Goal: Task Accomplishment & Management: Manage account settings

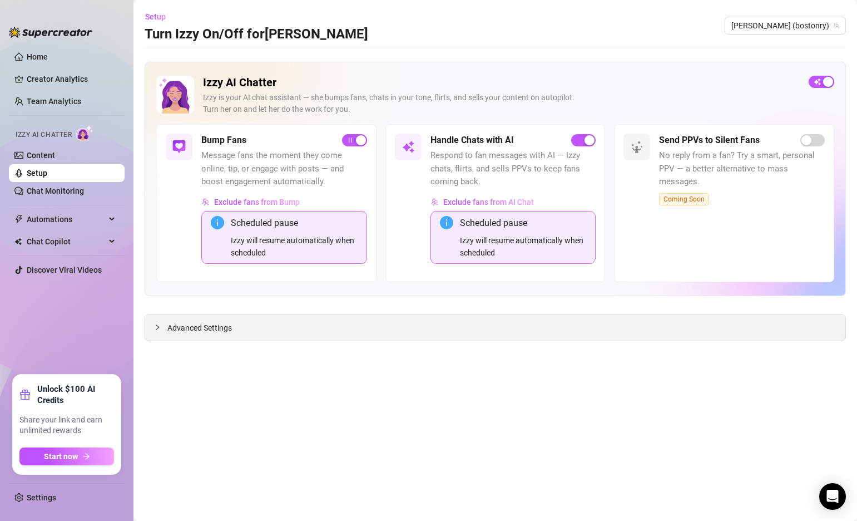
click at [150, 321] on div "Advanced Settings" at bounding box center [495, 327] width 700 height 26
click at [157, 330] on icon "collapsed" at bounding box center [157, 327] width 7 height 7
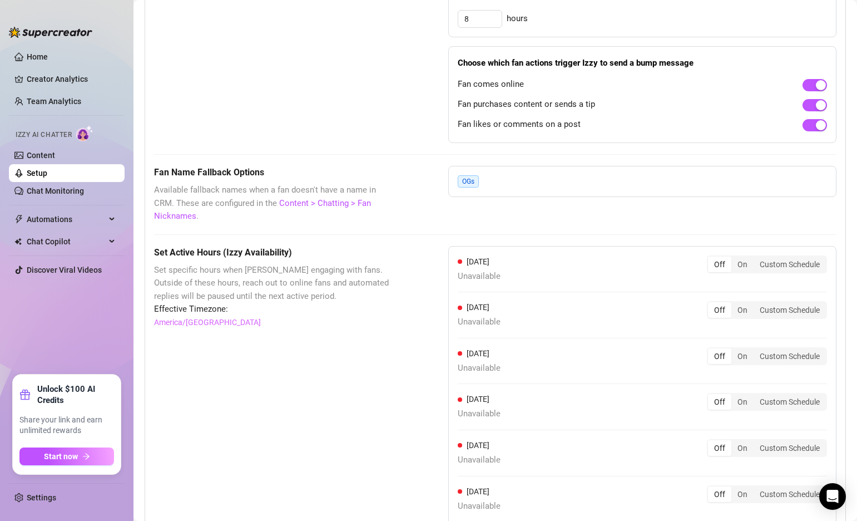
scroll to position [999, 0]
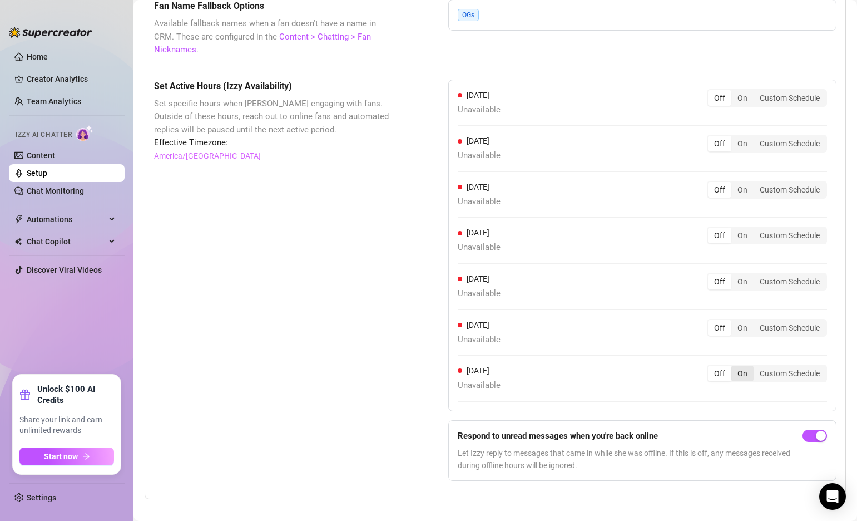
click at [742, 365] on div "On" at bounding box center [742, 373] width 22 height 16
click at [734, 367] on input "On" at bounding box center [734, 367] width 0 height 0
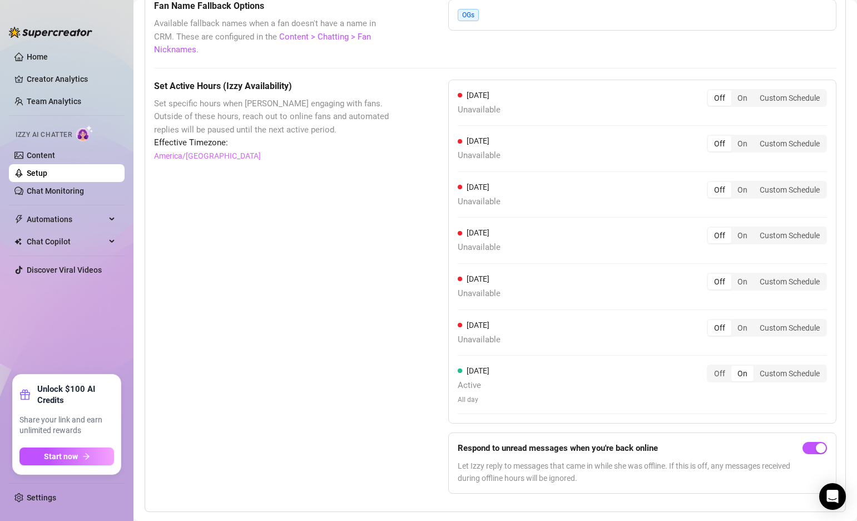
click at [380, 320] on div "Set Active Hours (Izzy Availability) Set specific hours when Izzy engaging with…" at bounding box center [273, 291] width 239 height 423
click at [52, 152] on link "Content" at bounding box center [41, 155] width 28 height 9
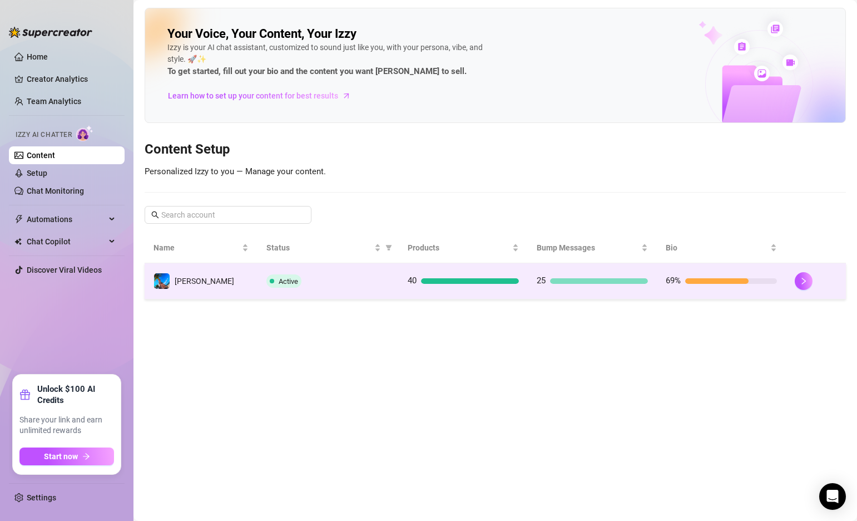
click at [240, 275] on td "[PERSON_NAME]" at bounding box center [201, 281] width 113 height 36
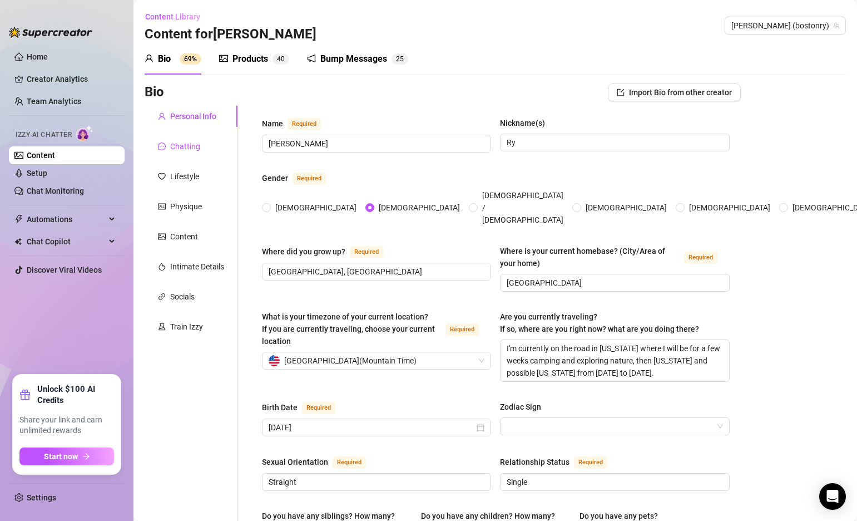
click at [187, 148] on div "Chatting" at bounding box center [185, 146] width 30 height 12
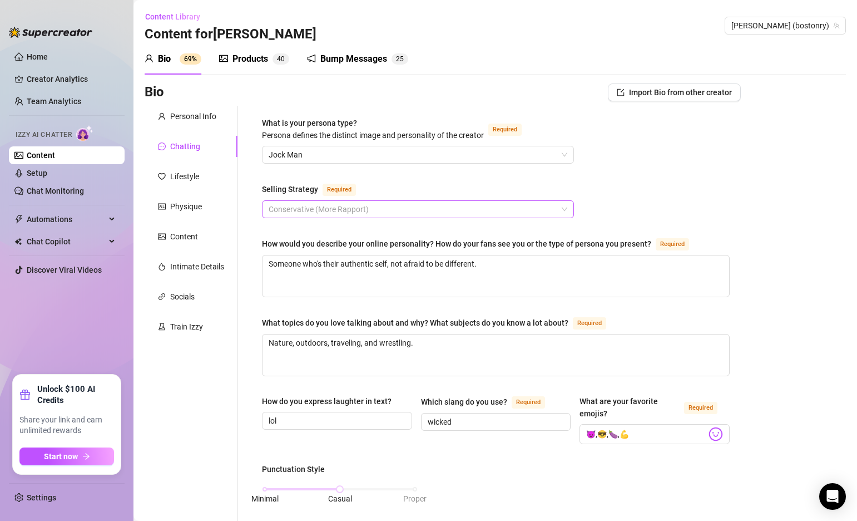
click at [407, 207] on span "Conservative (More Rapport)" at bounding box center [418, 209] width 299 height 17
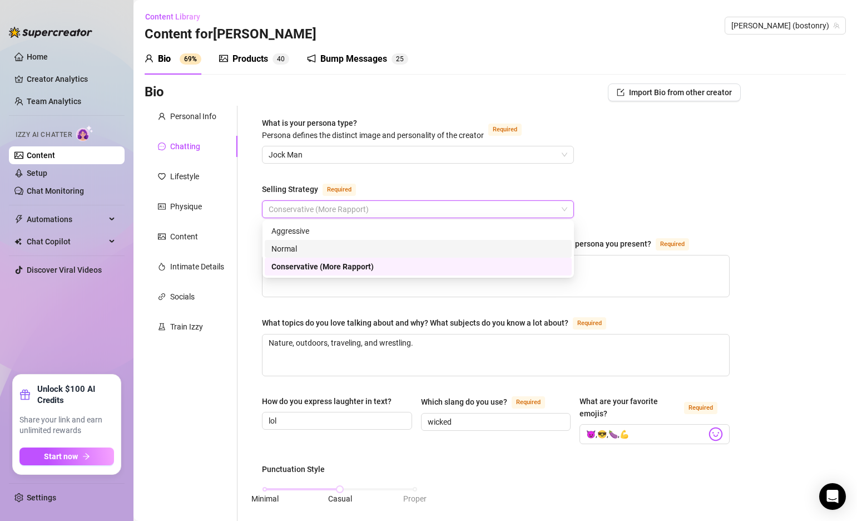
click at [348, 251] on div "Normal" at bounding box center [418, 249] width 294 height 12
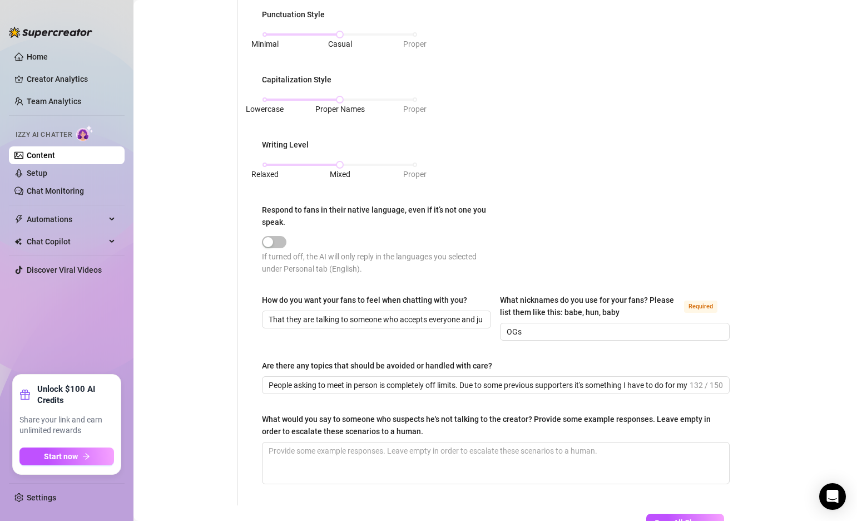
scroll to position [535, 0]
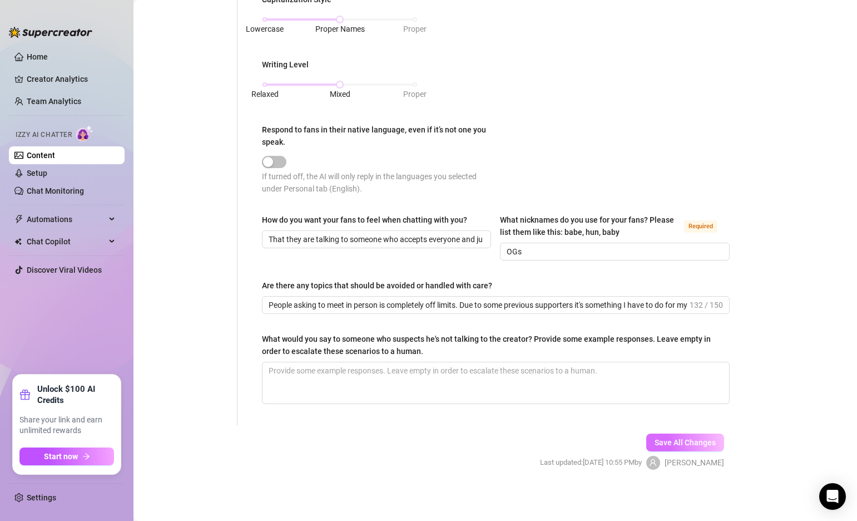
click at [679, 442] on span "Save All Changes" at bounding box center [685, 442] width 61 height 9
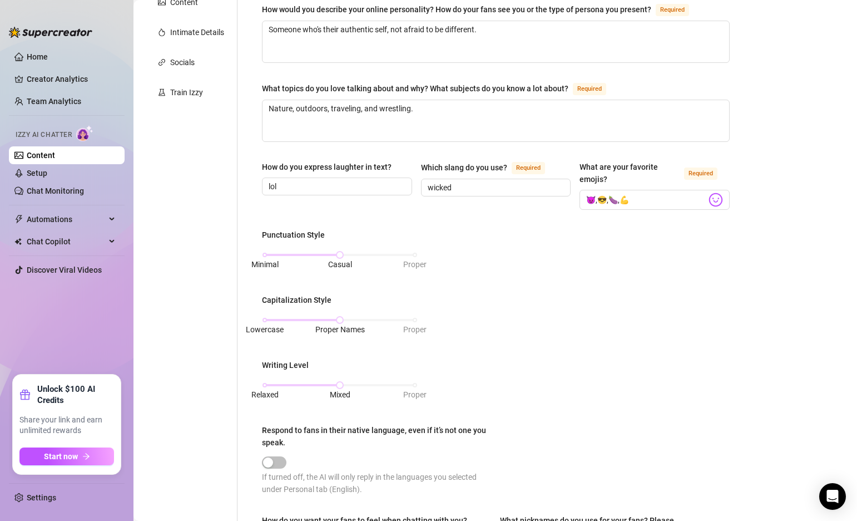
scroll to position [0, 0]
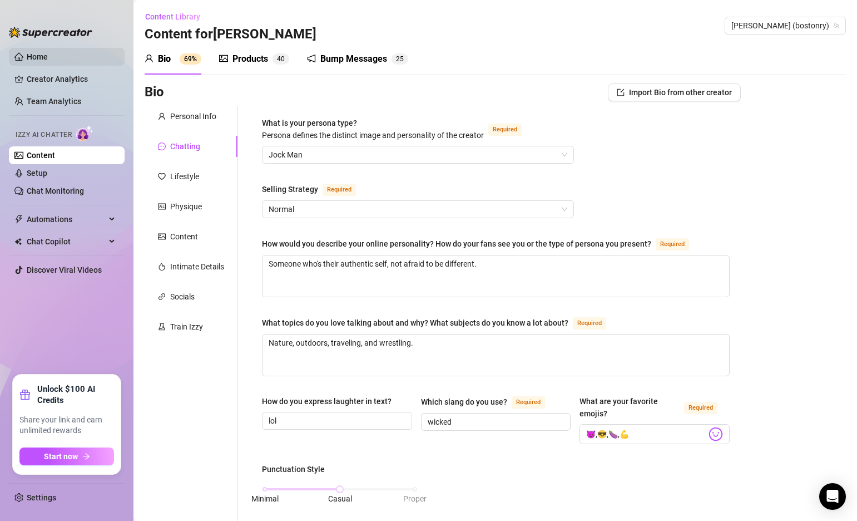
click at [29, 58] on link "Home" at bounding box center [37, 56] width 21 height 9
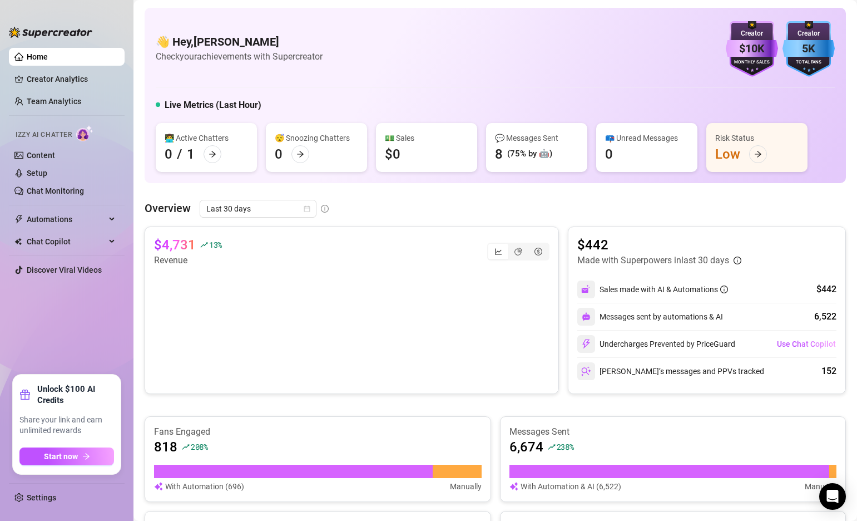
scroll to position [254, 0]
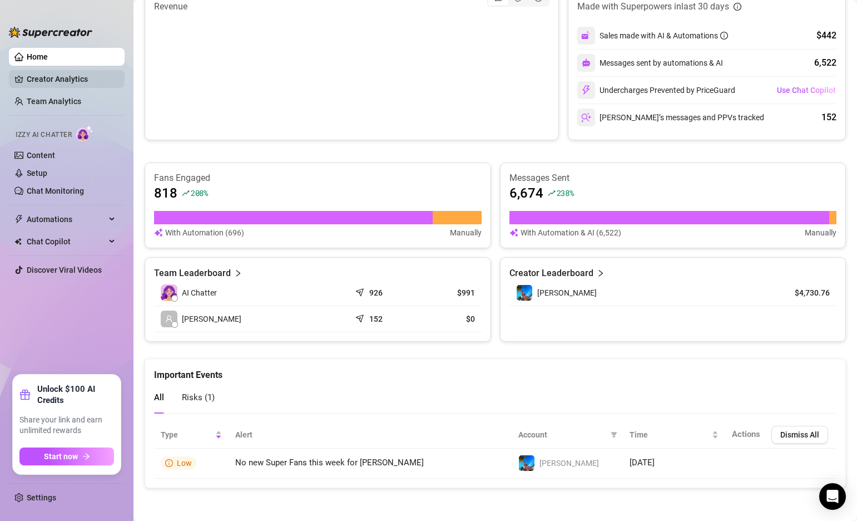
click at [39, 78] on link "Creator Analytics" at bounding box center [71, 79] width 89 height 18
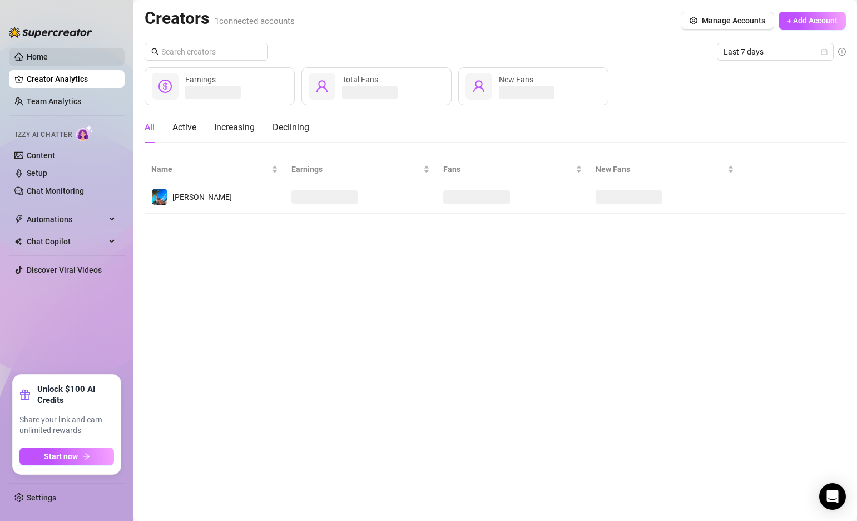
click at [34, 52] on link "Home" at bounding box center [37, 56] width 21 height 9
